Goal: Task Accomplishment & Management: Complete application form

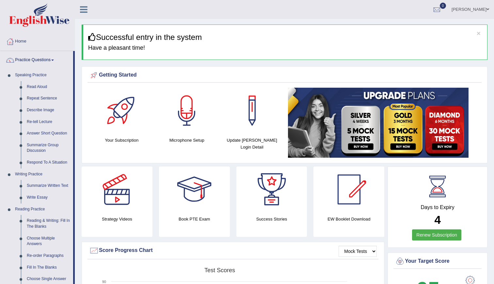
click at [31, 58] on link "Practice Questions" at bounding box center [36, 59] width 73 height 16
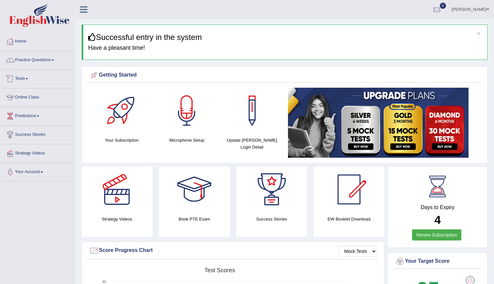
click at [30, 80] on link "Tests" at bounding box center [37, 78] width 74 height 16
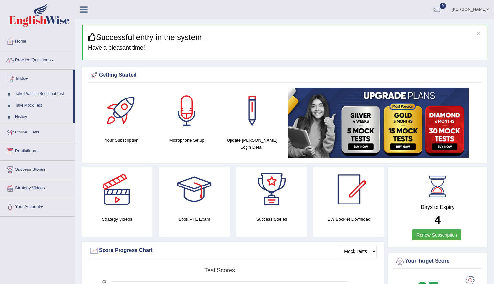
click at [36, 92] on link "Take Practice Sectional Test" at bounding box center [42, 94] width 61 height 12
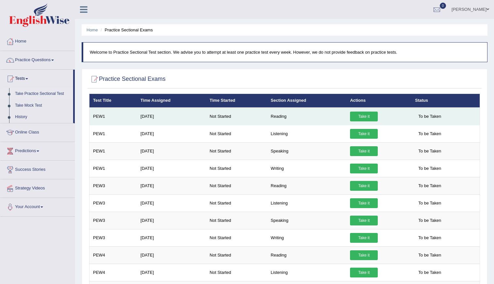
click at [364, 114] on link "Take it" at bounding box center [364, 116] width 28 height 10
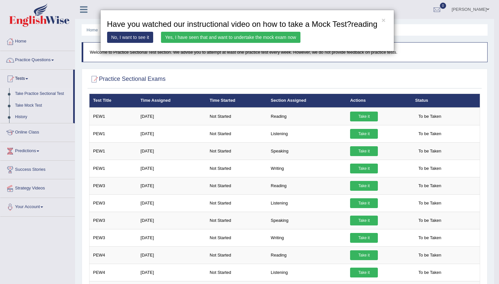
click at [252, 37] on link "Yes, I have seen that and want to undertake the mock exam now" at bounding box center [231, 37] width 140 height 11
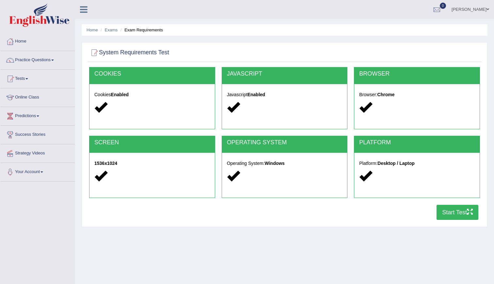
click at [455, 212] on button "Start Test" at bounding box center [458, 212] width 42 height 15
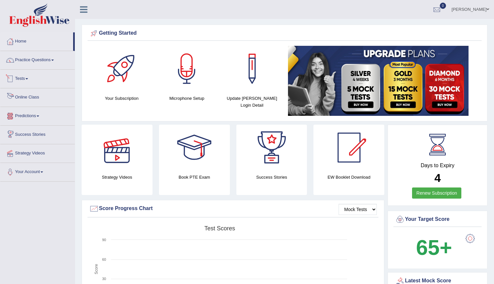
drag, startPoint x: 0, startPoint y: 0, endPoint x: 31, endPoint y: 81, distance: 86.6
click at [31, 81] on link "Tests" at bounding box center [37, 78] width 74 height 16
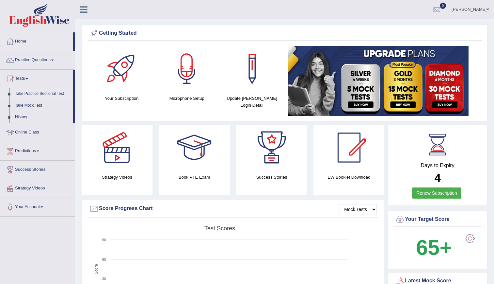
click at [37, 93] on link "Take Practice Sectional Test" at bounding box center [42, 94] width 61 height 12
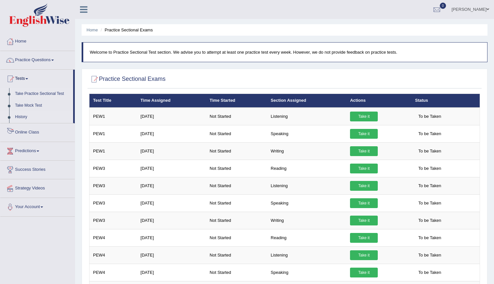
click at [22, 117] on link "History" at bounding box center [42, 117] width 61 height 12
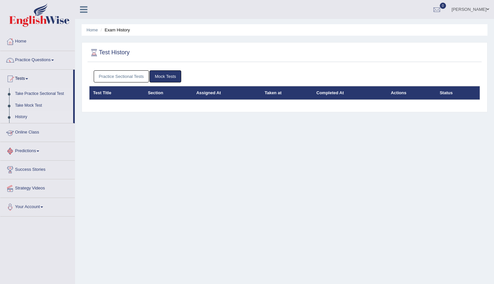
click at [43, 95] on link "Take Practice Sectional Test" at bounding box center [42, 94] width 61 height 12
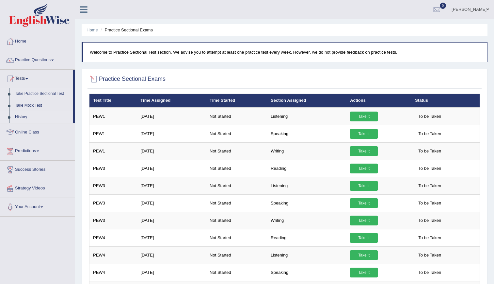
click at [18, 117] on link "History" at bounding box center [42, 117] width 61 height 12
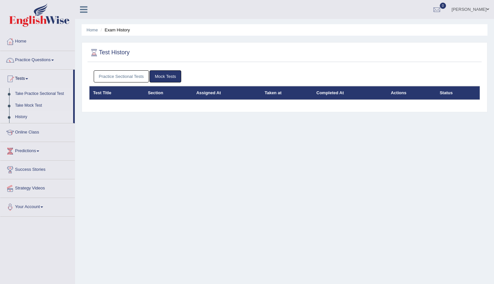
click at [32, 96] on link "Take Practice Sectional Test" at bounding box center [42, 94] width 61 height 12
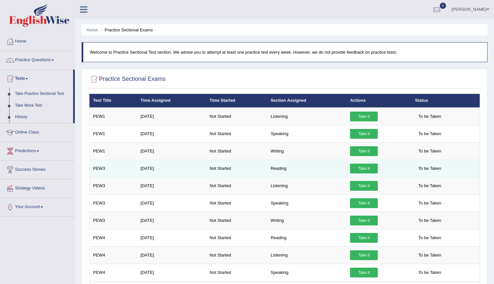
click at [358, 172] on link "Take it" at bounding box center [364, 168] width 28 height 10
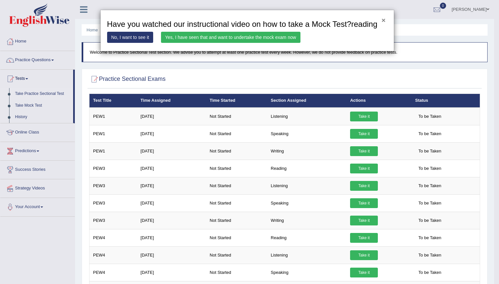
click at [382, 19] on button "×" at bounding box center [384, 20] width 4 height 7
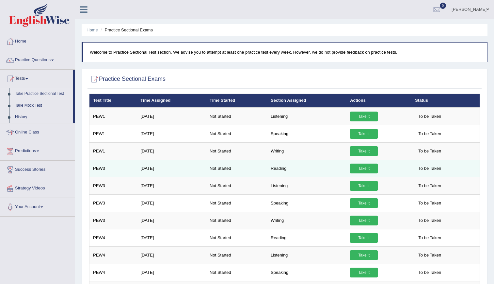
click at [355, 169] on link "Take it" at bounding box center [364, 168] width 28 height 10
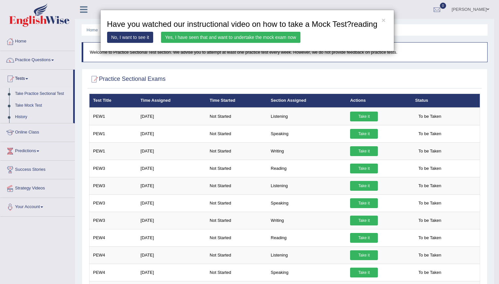
click at [208, 40] on link "Yes, I have seen that and want to undertake the mock exam now" at bounding box center [231, 37] width 140 height 11
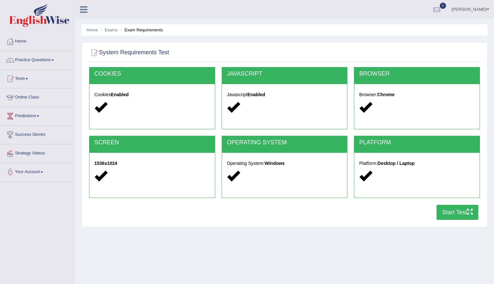
click at [444, 215] on button "Start Test" at bounding box center [458, 212] width 42 height 15
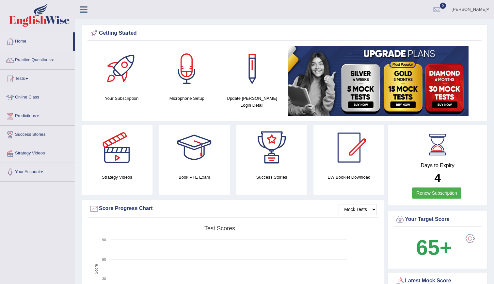
drag, startPoint x: 0, startPoint y: 0, endPoint x: 27, endPoint y: 76, distance: 80.9
click at [27, 76] on link "Tests" at bounding box center [37, 78] width 74 height 16
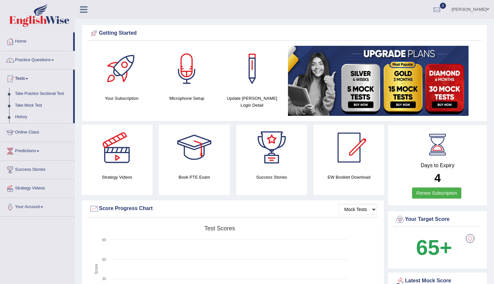
click at [20, 115] on link "History" at bounding box center [42, 117] width 61 height 12
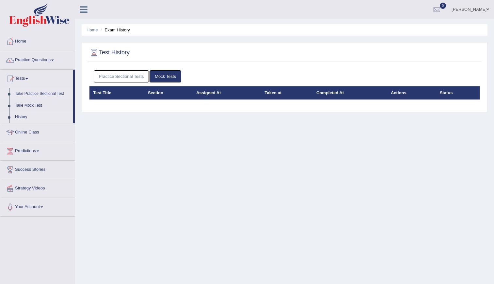
click at [42, 91] on link "Take Practice Sectional Test" at bounding box center [42, 94] width 61 height 12
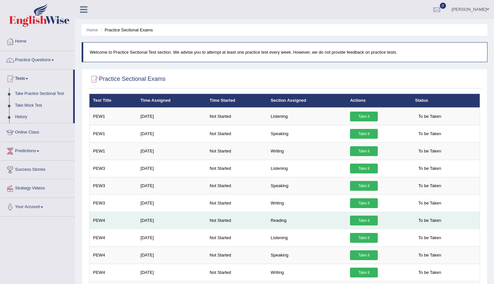
click at [367, 220] on link "Take it" at bounding box center [364, 220] width 28 height 10
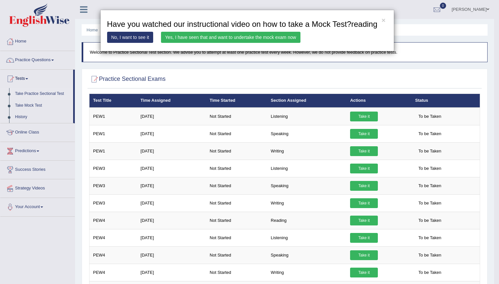
click at [249, 37] on link "Yes, I have seen that and want to undertake the mock exam now" at bounding box center [231, 37] width 140 height 11
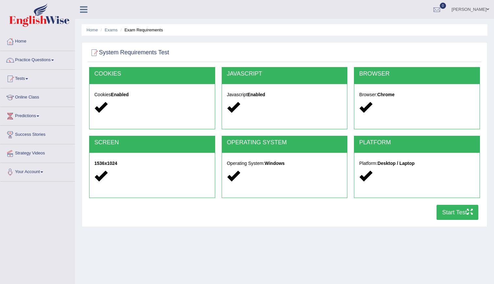
click at [443, 208] on button "Start Test" at bounding box center [458, 212] width 42 height 15
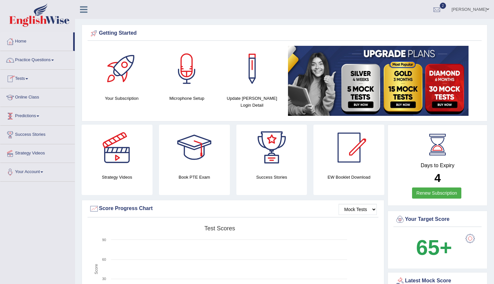
click at [28, 79] on span at bounding box center [26, 78] width 3 height 1
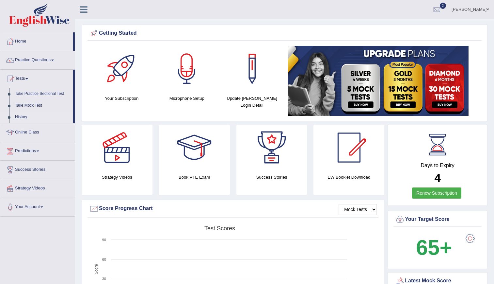
click at [19, 115] on link "History" at bounding box center [42, 117] width 61 height 12
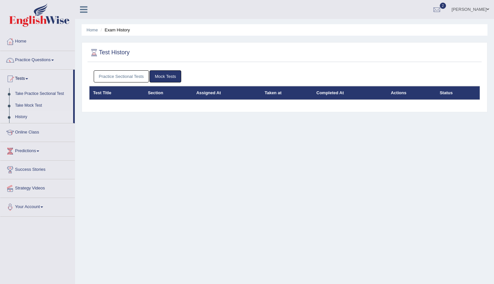
scroll to position [0, 0]
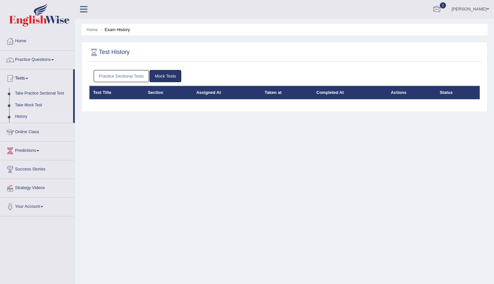
click at [442, 8] on div at bounding box center [437, 10] width 10 height 10
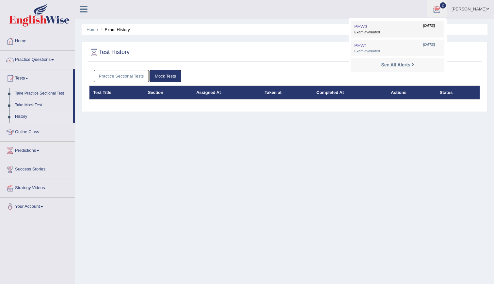
click at [407, 32] on span "Exam evaluated" at bounding box center [397, 32] width 87 height 5
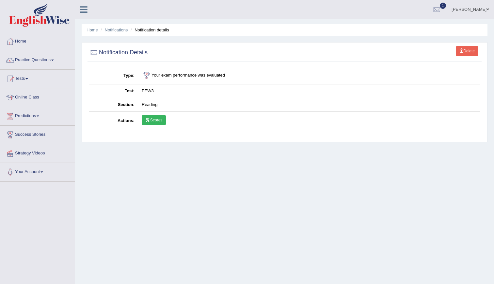
click at [151, 119] on link "Scores" at bounding box center [154, 120] width 24 height 10
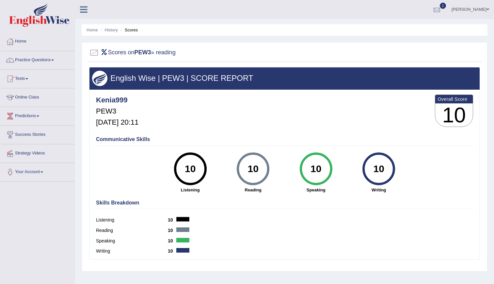
click at [442, 10] on div at bounding box center [437, 10] width 10 height 10
click at [394, 30] on link "PEW1 Aug 31, 2025 Exam evaluated" at bounding box center [398, 30] width 90 height 14
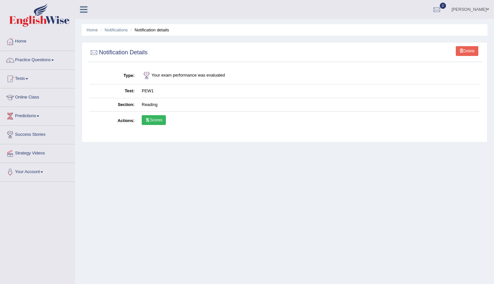
click at [156, 119] on link "Scores" at bounding box center [154, 120] width 24 height 10
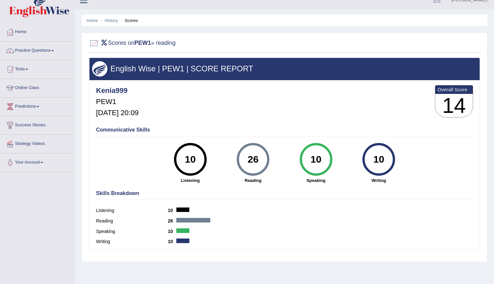
scroll to position [9, 0]
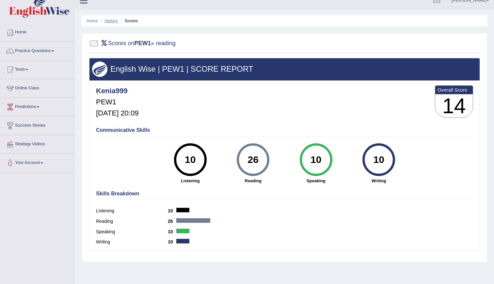
click at [115, 21] on link "History" at bounding box center [111, 20] width 13 height 5
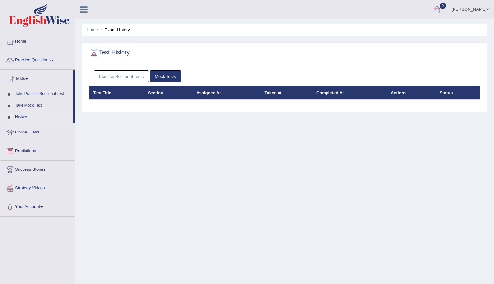
click at [442, 8] on div at bounding box center [437, 10] width 10 height 10
click at [416, 31] on link "See All Alerts" at bounding box center [398, 27] width 36 height 7
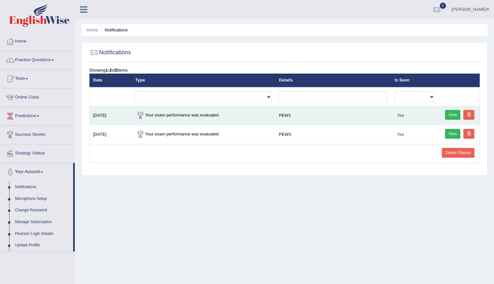
click at [454, 113] on link "View" at bounding box center [453, 115] width 16 height 10
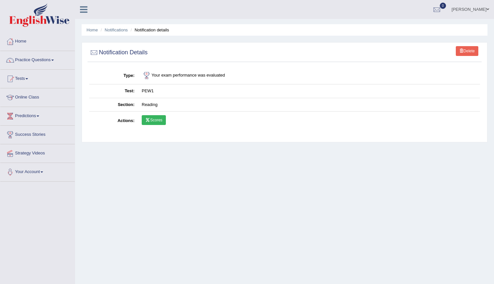
click at [152, 122] on link "Scores" at bounding box center [154, 120] width 24 height 10
click at [115, 30] on link "Notifications" at bounding box center [116, 29] width 23 height 5
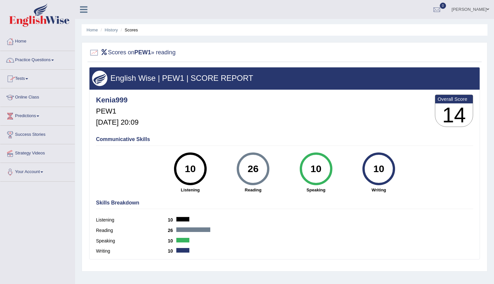
click at [26, 82] on link "Tests" at bounding box center [37, 78] width 74 height 16
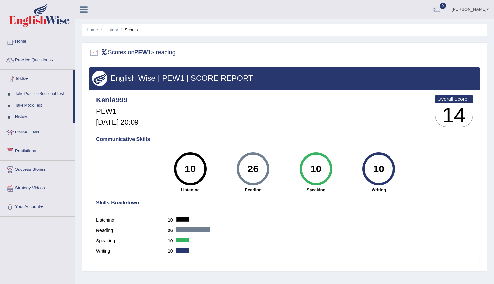
click at [27, 83] on link "Tests" at bounding box center [36, 78] width 73 height 16
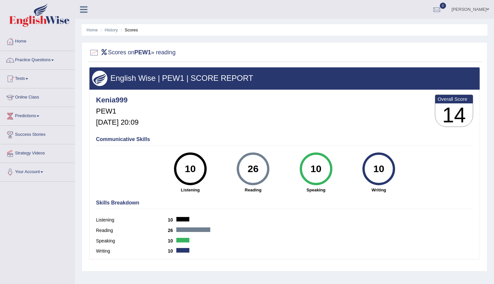
click at [27, 83] on link "Tests" at bounding box center [37, 78] width 74 height 16
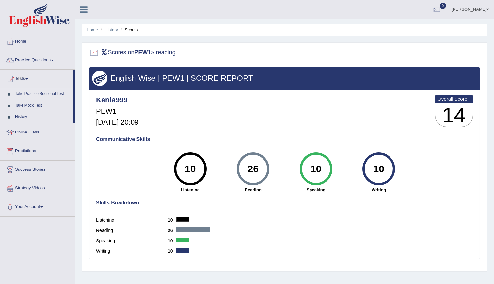
click at [31, 91] on link "Take Practice Sectional Test" at bounding box center [42, 94] width 61 height 12
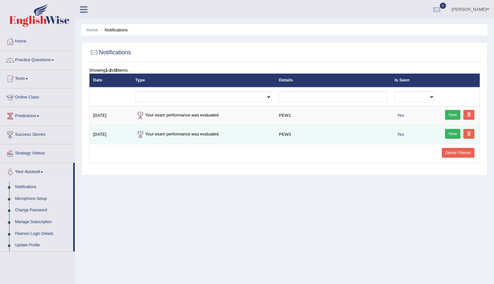
click at [452, 131] on link "View" at bounding box center [453, 134] width 16 height 10
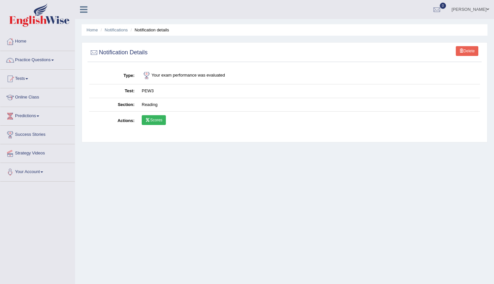
click at [157, 123] on link "Scores" at bounding box center [154, 120] width 24 height 10
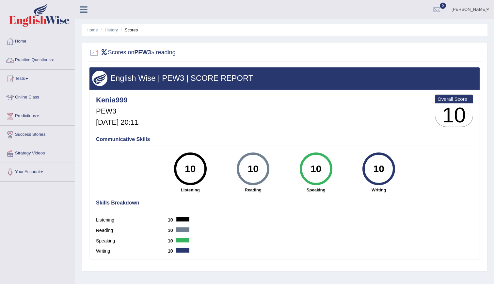
click at [55, 55] on link "Practice Questions" at bounding box center [37, 59] width 74 height 16
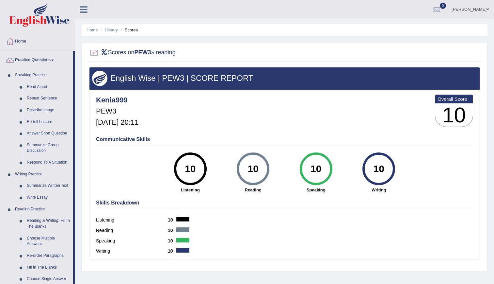
drag, startPoint x: 76, startPoint y: 99, endPoint x: 74, endPoint y: 105, distance: 6.3
click at [74, 105] on div "Toggle navigation Home Practice Questions Speaking Practice Read Aloud Repeat S…" at bounding box center [247, 170] width 494 height 340
click at [0, 126] on html "Toggle navigation Home Practice Questions Speaking Practice Read Aloud Repeat S…" at bounding box center [247, 142] width 494 height 284
click at [52, 38] on link "Home" at bounding box center [37, 40] width 74 height 16
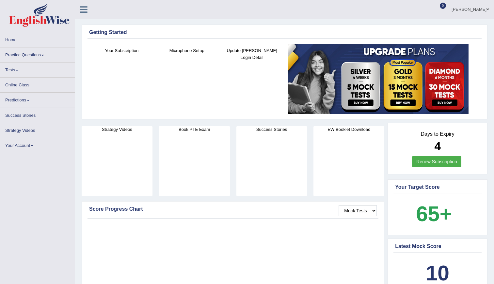
click at [24, 58] on link "Practice Questions" at bounding box center [37, 53] width 74 height 13
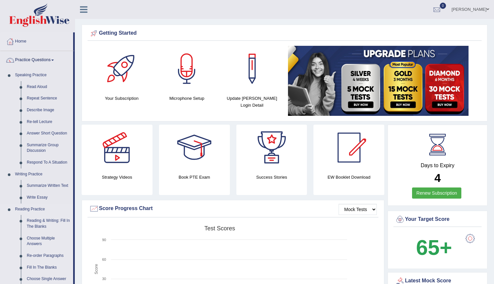
drag, startPoint x: 74, startPoint y: 105, endPoint x: 62, endPoint y: 212, distance: 107.4
click at [62, 212] on li "Practice Questions Speaking Practice Read Aloud Repeat Sentence Describe Image …" at bounding box center [37, 235] width 74 height 368
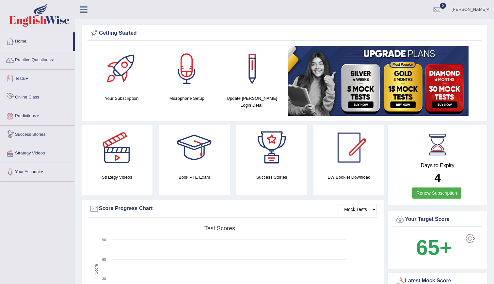
click at [26, 80] on link "Tests" at bounding box center [37, 78] width 74 height 16
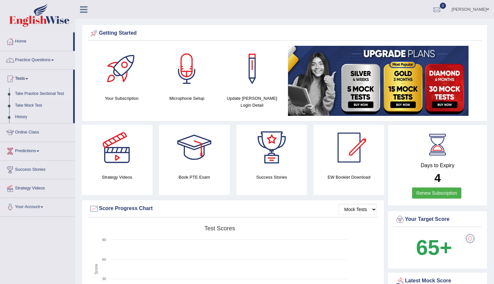
click at [23, 91] on link "Take Practice Sectional Test" at bounding box center [42, 94] width 61 height 12
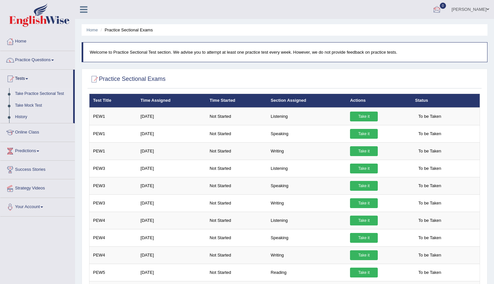
click at [447, 3] on link "0" at bounding box center [437, 8] width 20 height 17
click at [410, 26] on strong "See All Alerts" at bounding box center [395, 27] width 29 height 5
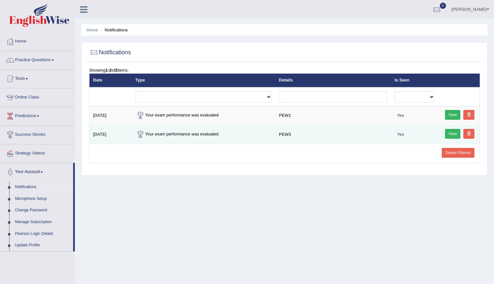
click at [456, 135] on link "View" at bounding box center [453, 134] width 16 height 10
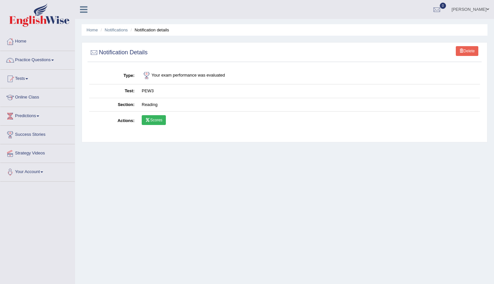
click at [151, 121] on link "Scores" at bounding box center [154, 120] width 24 height 10
click at [115, 29] on link "Notifications" at bounding box center [116, 29] width 23 height 5
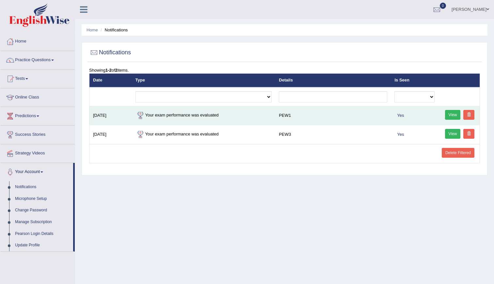
click at [445, 116] on link "View" at bounding box center [453, 115] width 16 height 10
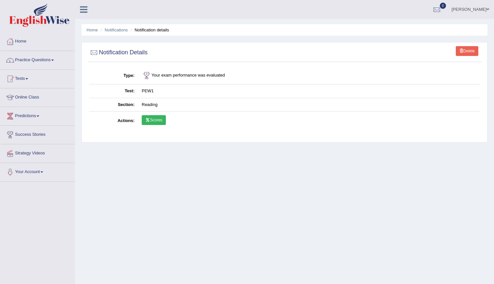
click at [160, 121] on link "Scores" at bounding box center [154, 120] width 24 height 10
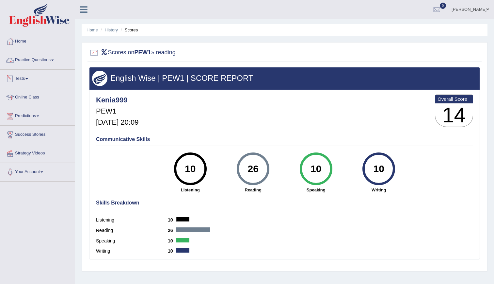
click at [48, 62] on link "Practice Questions" at bounding box center [37, 59] width 74 height 16
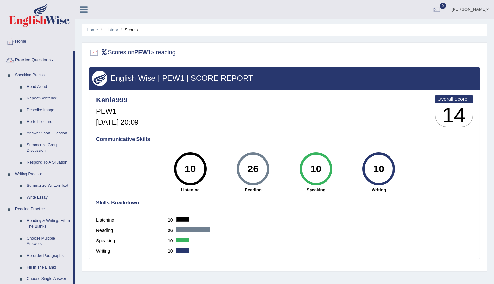
click at [53, 62] on link "Practice Questions" at bounding box center [36, 59] width 73 height 16
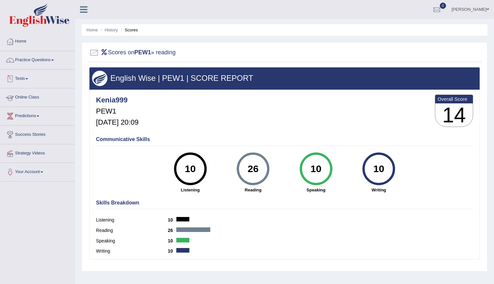
click at [40, 79] on link "Tests" at bounding box center [37, 78] width 74 height 16
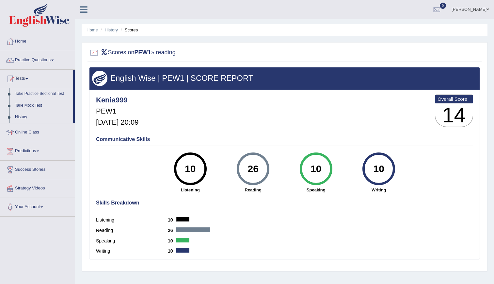
click at [32, 94] on link "Take Practice Sectional Test" at bounding box center [42, 94] width 61 height 12
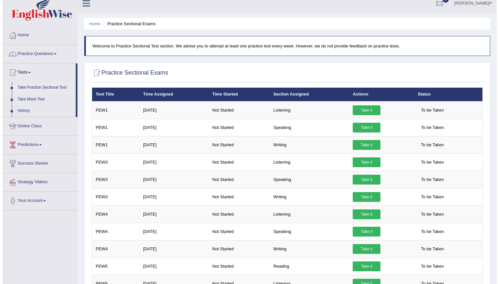
scroll to position [19, 0]
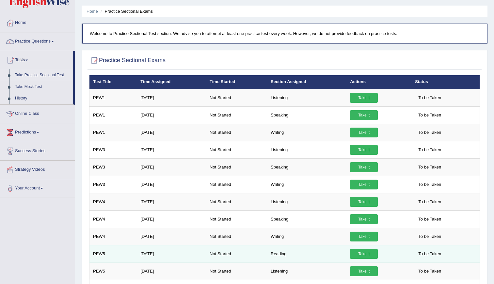
click at [354, 252] on link "Take it" at bounding box center [364, 254] width 28 height 10
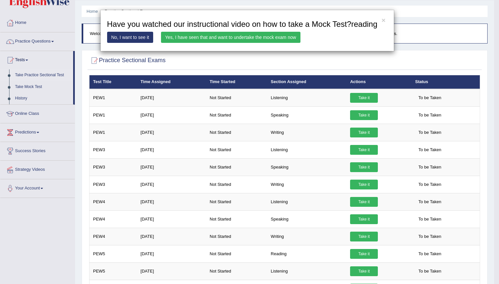
click at [200, 35] on link "Yes, I have seen that and want to undertake the mock exam now" at bounding box center [231, 37] width 140 height 11
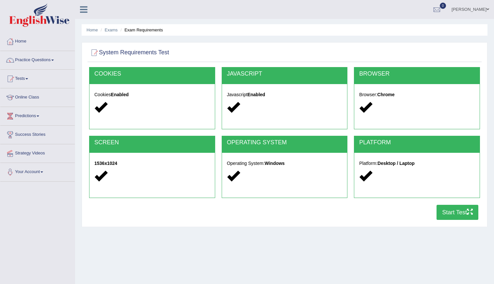
click at [469, 208] on icon "button" at bounding box center [470, 211] width 6 height 6
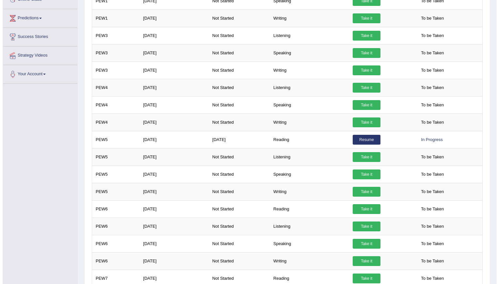
scroll to position [137, 0]
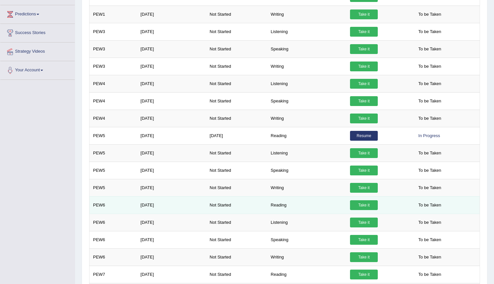
click at [351, 203] on link "Take it" at bounding box center [364, 205] width 28 height 10
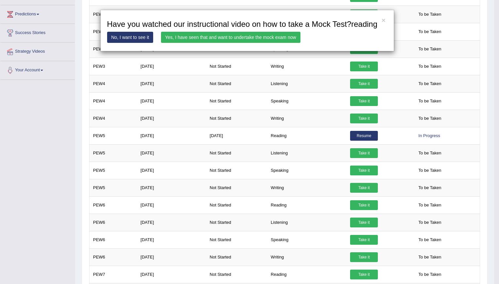
click at [273, 38] on link "Yes, I have seen that and want to undertake the mock exam now" at bounding box center [231, 37] width 140 height 11
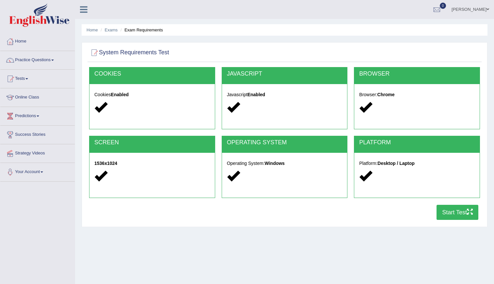
click at [449, 206] on button "Start Test" at bounding box center [458, 212] width 42 height 15
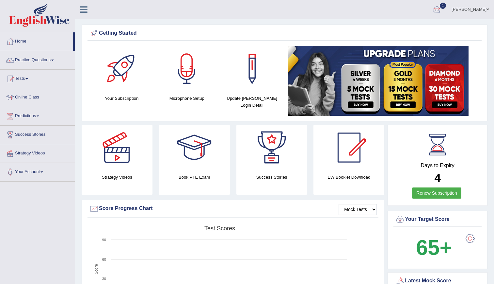
click at [442, 7] on div at bounding box center [437, 10] width 10 height 10
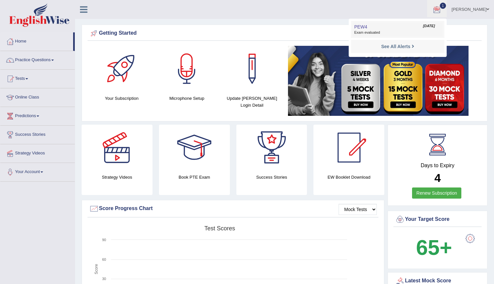
click at [372, 32] on span "Exam evaluated" at bounding box center [397, 32] width 87 height 5
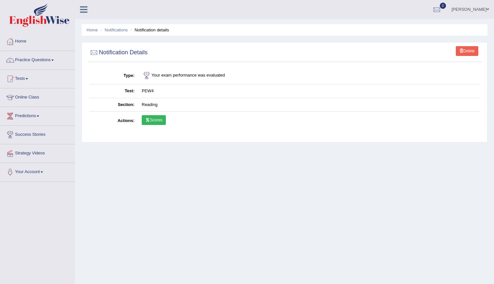
click at [149, 118] on icon at bounding box center [147, 120] width 5 height 4
click at [37, 22] on img at bounding box center [39, 15] width 60 height 24
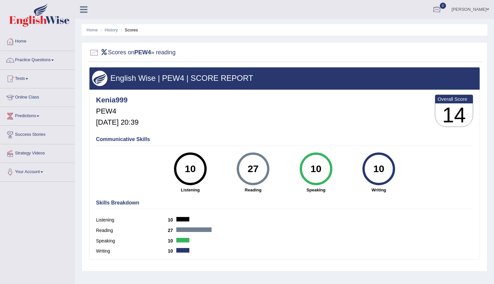
click at [442, 10] on div at bounding box center [437, 10] width 10 height 10
click at [410, 27] on strong "See All Alerts" at bounding box center [395, 27] width 29 height 5
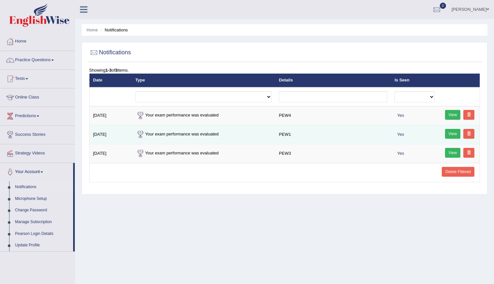
click at [452, 130] on link "View" at bounding box center [453, 134] width 16 height 10
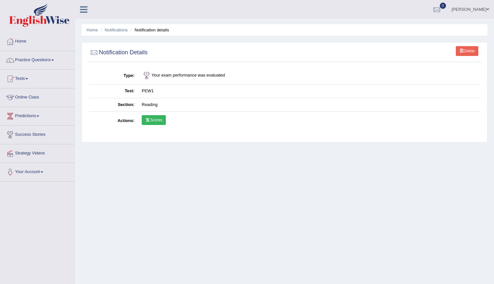
click at [149, 122] on icon at bounding box center [147, 120] width 5 height 4
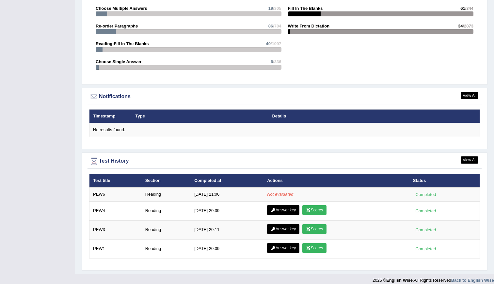
scroll to position [718, 0]
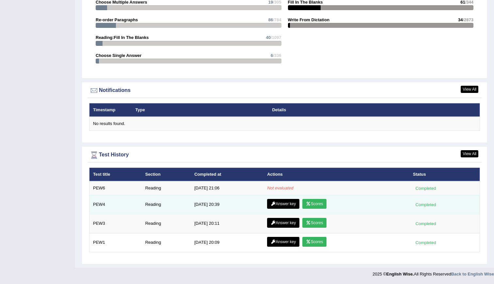
click at [314, 204] on link "Scores" at bounding box center [315, 204] width 24 height 10
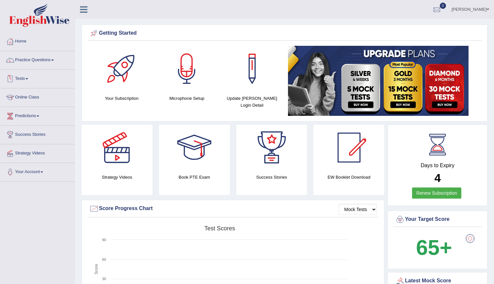
click at [28, 79] on link "Tests" at bounding box center [37, 78] width 74 height 16
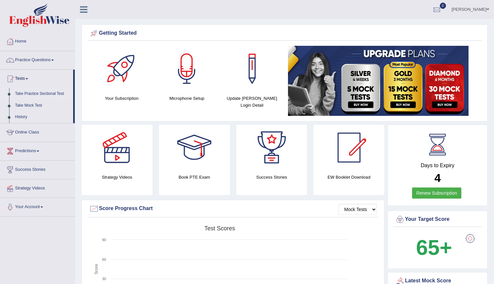
click at [30, 90] on link "Take Practice Sectional Test" at bounding box center [42, 94] width 61 height 12
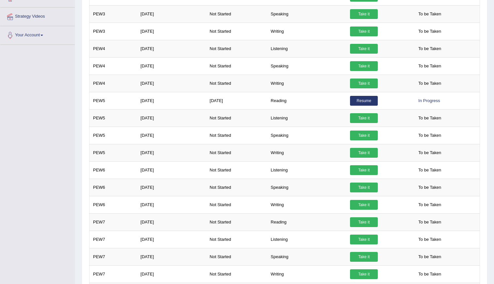
scroll to position [145, 0]
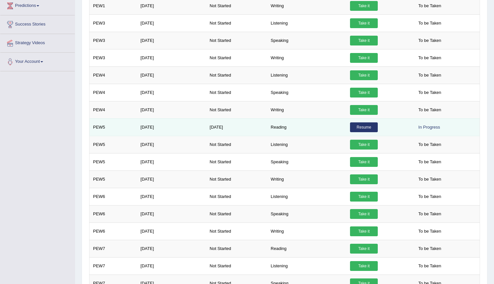
click at [358, 128] on link "Resume" at bounding box center [364, 127] width 28 height 10
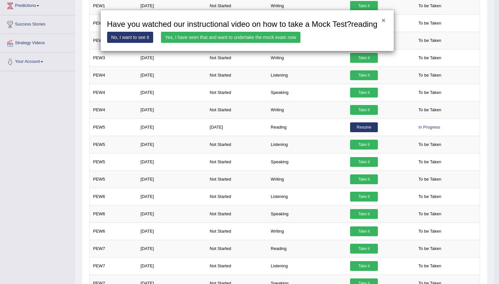
click at [383, 20] on button "×" at bounding box center [384, 20] width 4 height 7
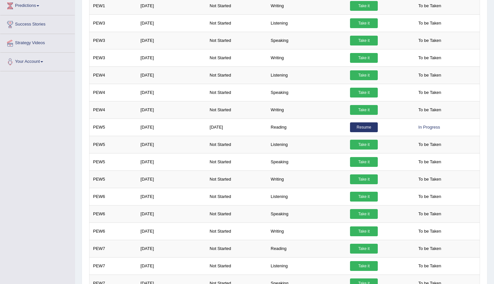
scroll to position [0, 0]
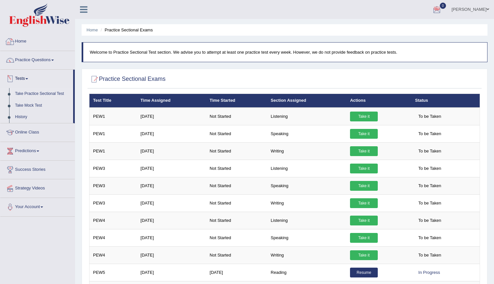
click at [21, 45] on link "Home" at bounding box center [37, 40] width 74 height 16
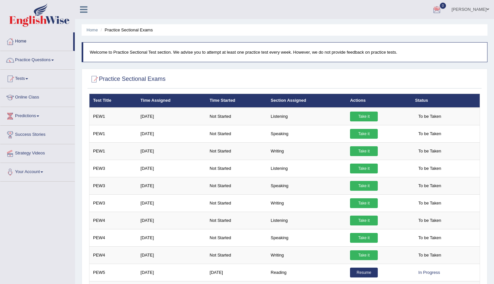
click at [21, 44] on link "Home" at bounding box center [36, 40] width 73 height 16
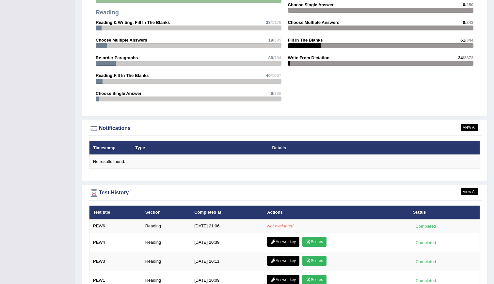
scroll to position [718, 0]
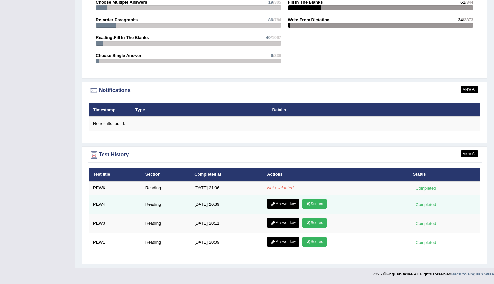
click at [278, 201] on link "Answer key" at bounding box center [283, 204] width 32 height 10
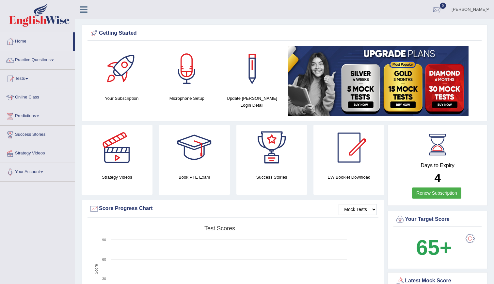
click at [442, 6] on div at bounding box center [437, 10] width 10 height 10
click at [410, 28] on strong "See All Alerts" at bounding box center [395, 27] width 29 height 5
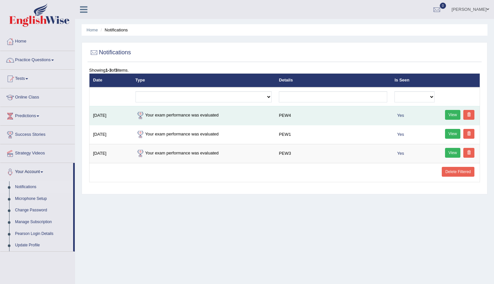
click at [450, 115] on link "View" at bounding box center [453, 115] width 16 height 10
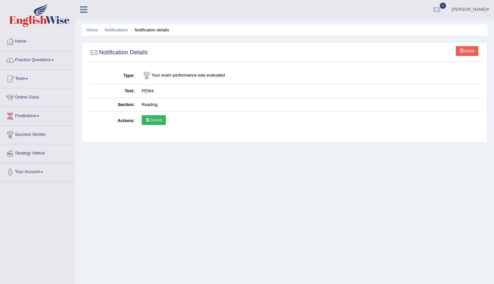
click at [152, 120] on link "Scores" at bounding box center [154, 120] width 24 height 10
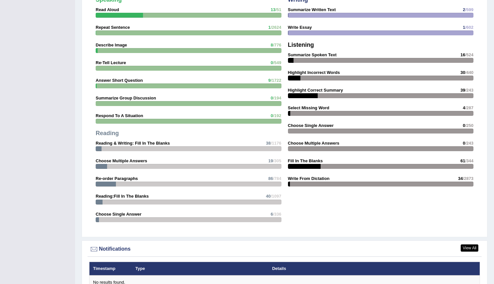
scroll to position [718, 0]
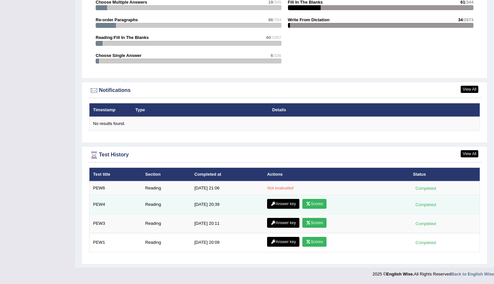
click at [281, 204] on link "Answer key" at bounding box center [283, 204] width 32 height 10
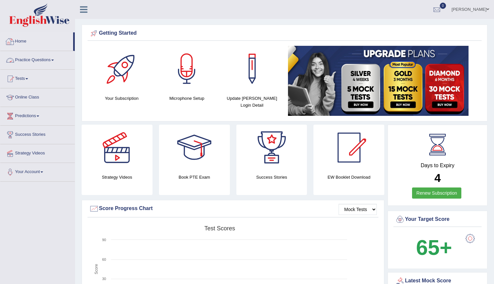
click at [33, 63] on link "Practice Questions" at bounding box center [37, 59] width 74 height 16
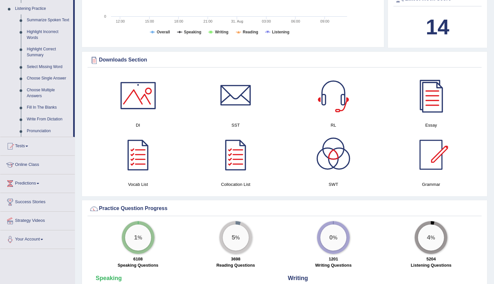
scroll to position [287, 0]
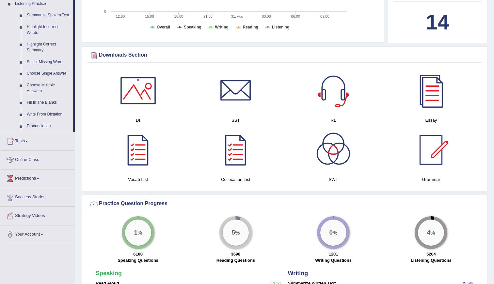
click at [134, 175] on div "Vocab List" at bounding box center [137, 155] width 91 height 56
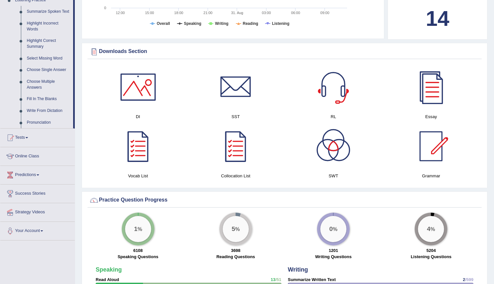
scroll to position [308, 0]
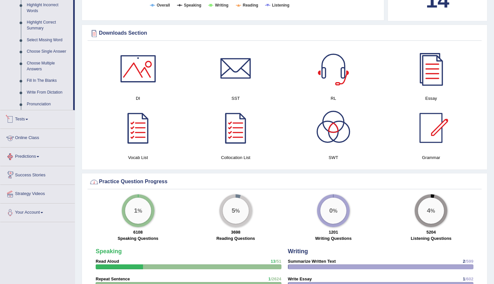
click at [24, 124] on link "Tests" at bounding box center [37, 118] width 74 height 16
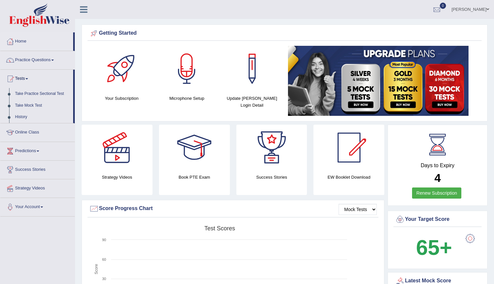
scroll to position [10, 0]
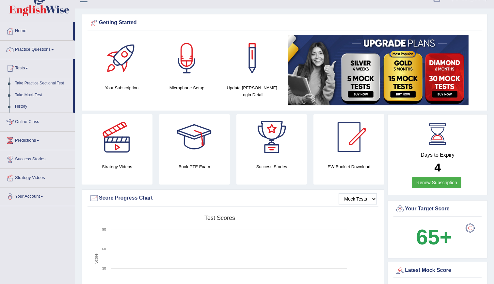
click at [47, 85] on link "Take Practice Sectional Test" at bounding box center [42, 83] width 61 height 12
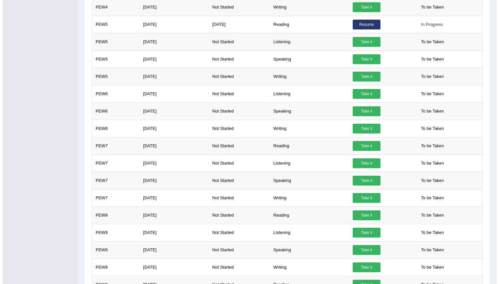
scroll to position [249, 0]
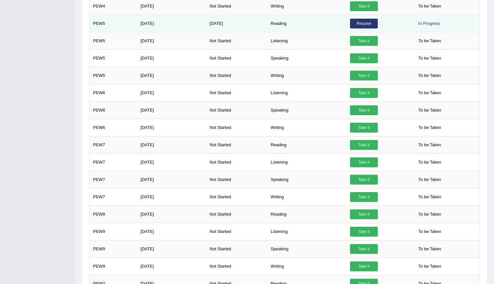
click at [360, 20] on link "Resume" at bounding box center [364, 24] width 28 height 10
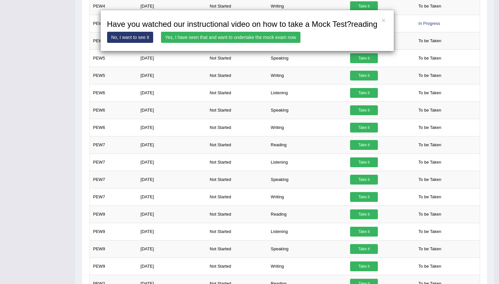
click at [257, 35] on link "Yes, I have seen that and want to undertake the mock exam now" at bounding box center [231, 37] width 140 height 11
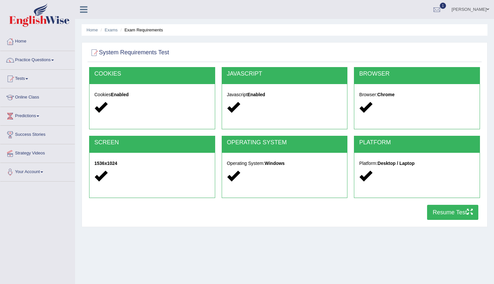
click at [466, 214] on button "Resume Test" at bounding box center [452, 212] width 51 height 15
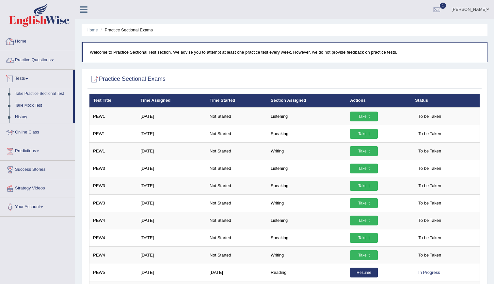
click at [24, 45] on link "Home" at bounding box center [37, 40] width 74 height 16
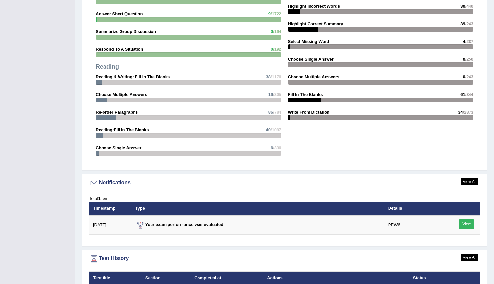
scroll to position [735, 0]
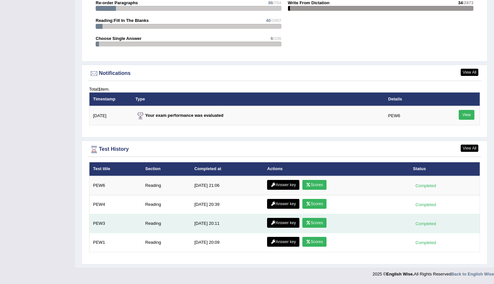
click at [311, 225] on link "Scores" at bounding box center [315, 223] width 24 height 10
click at [317, 224] on link "Scores" at bounding box center [315, 223] width 24 height 10
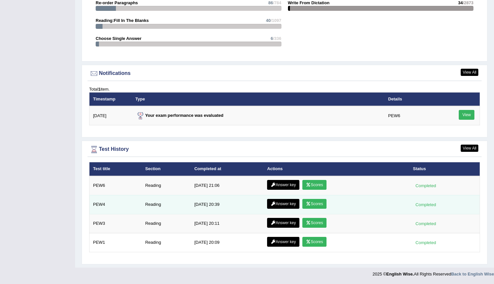
scroll to position [735, 0]
click at [314, 207] on link "Scores" at bounding box center [315, 204] width 24 height 10
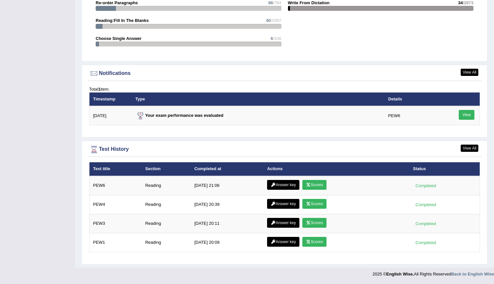
click at [308, 188] on link "Scores" at bounding box center [315, 185] width 24 height 10
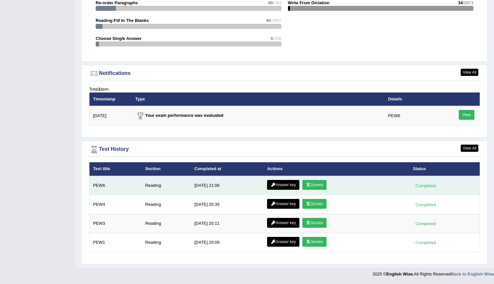
click at [286, 184] on link "Answer key" at bounding box center [283, 185] width 32 height 10
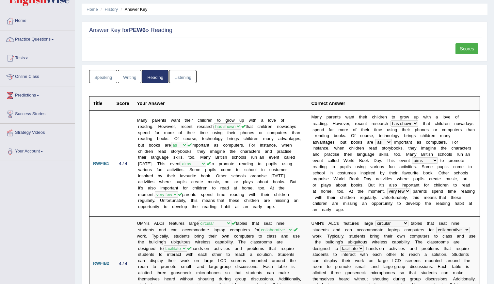
scroll to position [16, 0]
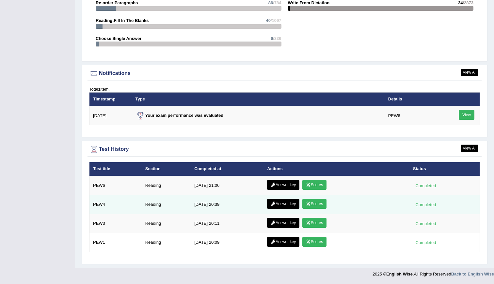
click at [287, 204] on link "Answer key" at bounding box center [283, 204] width 32 height 10
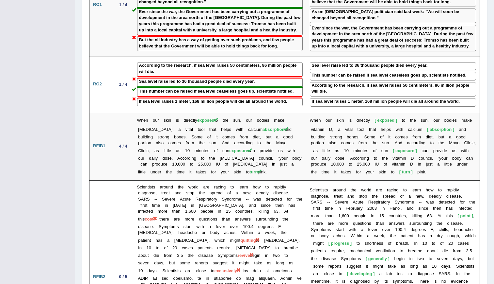
scroll to position [687, 0]
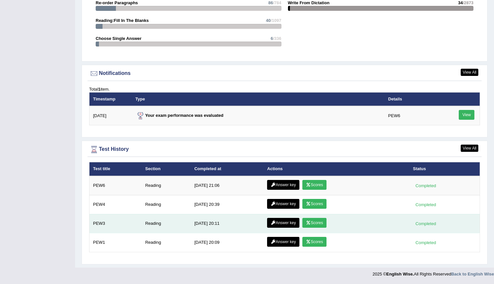
click at [311, 222] on link "Scores" at bounding box center [315, 223] width 24 height 10
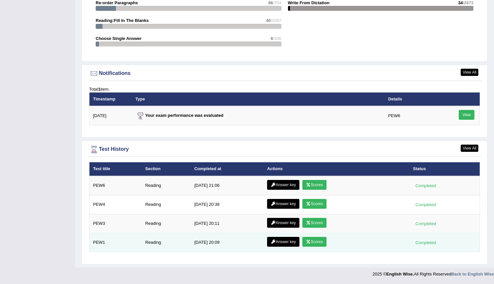
click at [282, 240] on link "Answer key" at bounding box center [283, 242] width 32 height 10
